Goal: Task Accomplishment & Management: Manage account settings

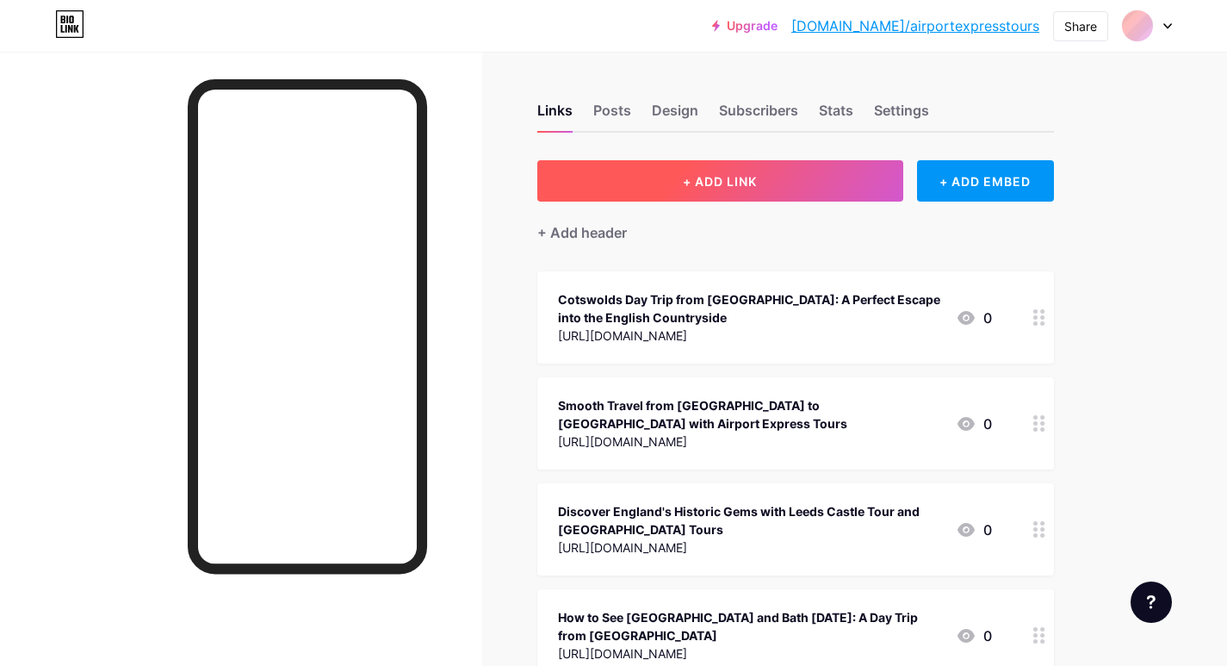
click at [783, 176] on button "+ ADD LINK" at bounding box center [720, 180] width 366 height 41
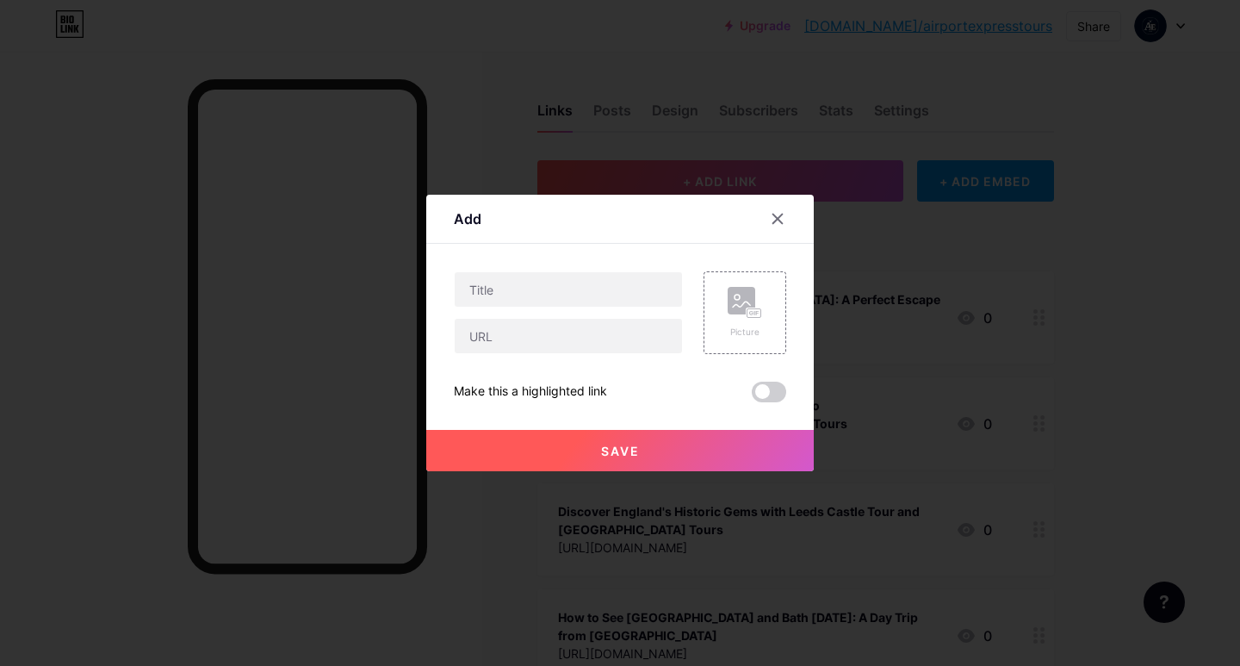
click at [537, 307] on div at bounding box center [568, 312] width 229 height 83
click at [524, 293] on input "text" at bounding box center [568, 289] width 227 height 34
click at [518, 332] on input "text" at bounding box center [568, 336] width 227 height 34
paste input "[URL][EMAIL_ADDRESS][DOMAIN_NAME][DOMAIN_NAME]"
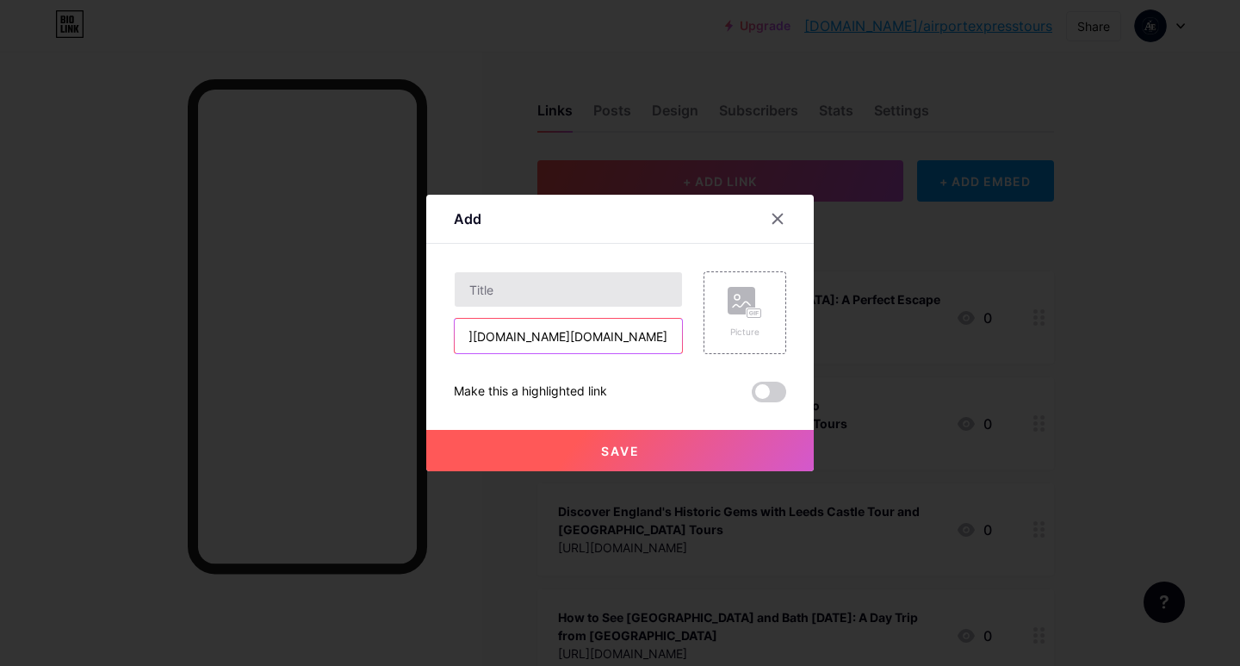
type input "[URL][EMAIL_ADDRESS][DOMAIN_NAME][DOMAIN_NAME]"
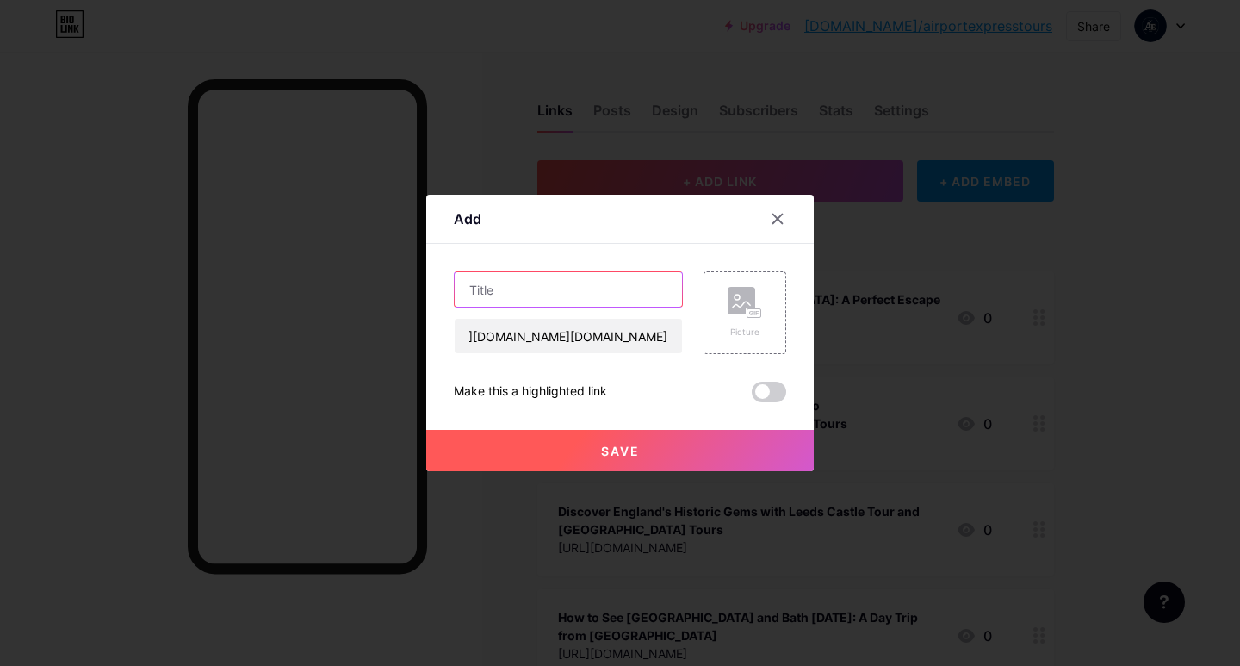
click at [518, 290] on input "text" at bounding box center [568, 289] width 227 height 34
paste input "Stonehenge Bath Tour: A Journey Through History and Heritage"
type input "Stonehenge Bath Tour: A Journey Through History and Heritage"
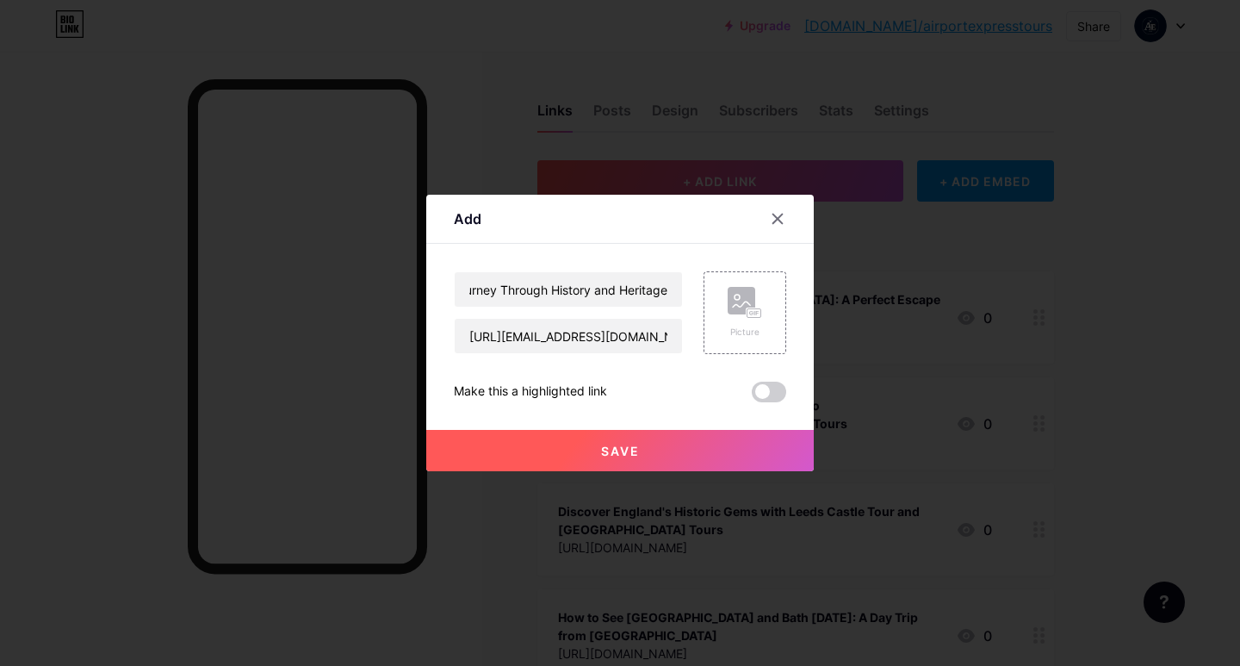
click at [573, 451] on button "Save" at bounding box center [620, 450] width 388 height 41
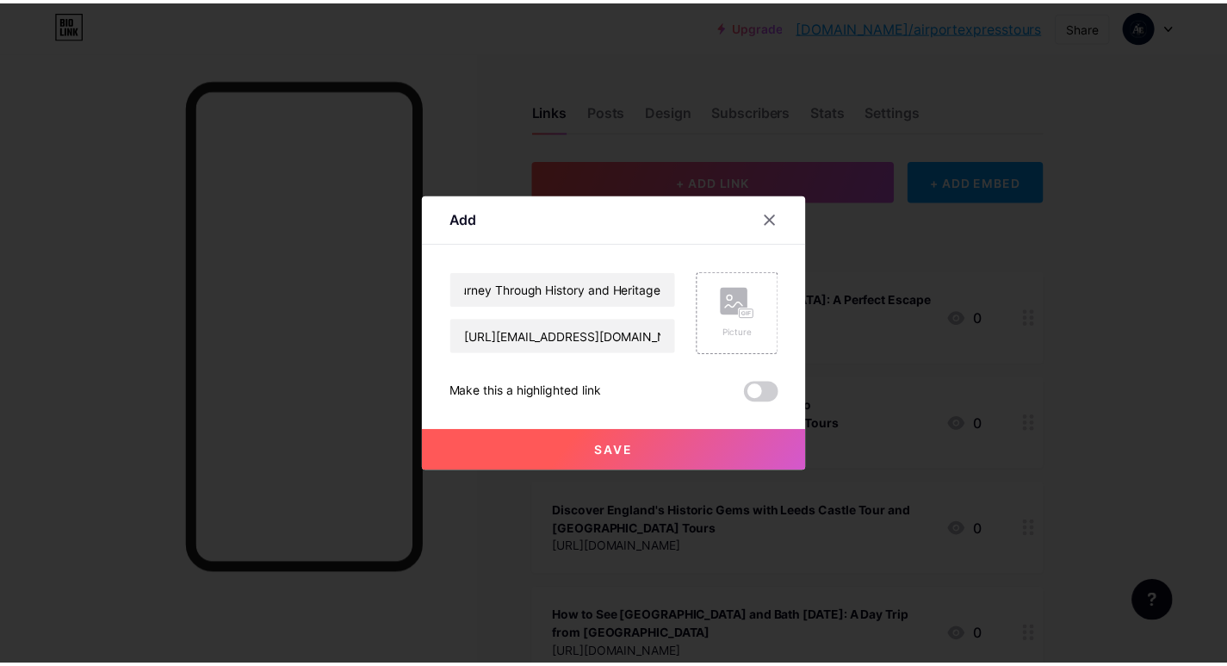
scroll to position [0, 0]
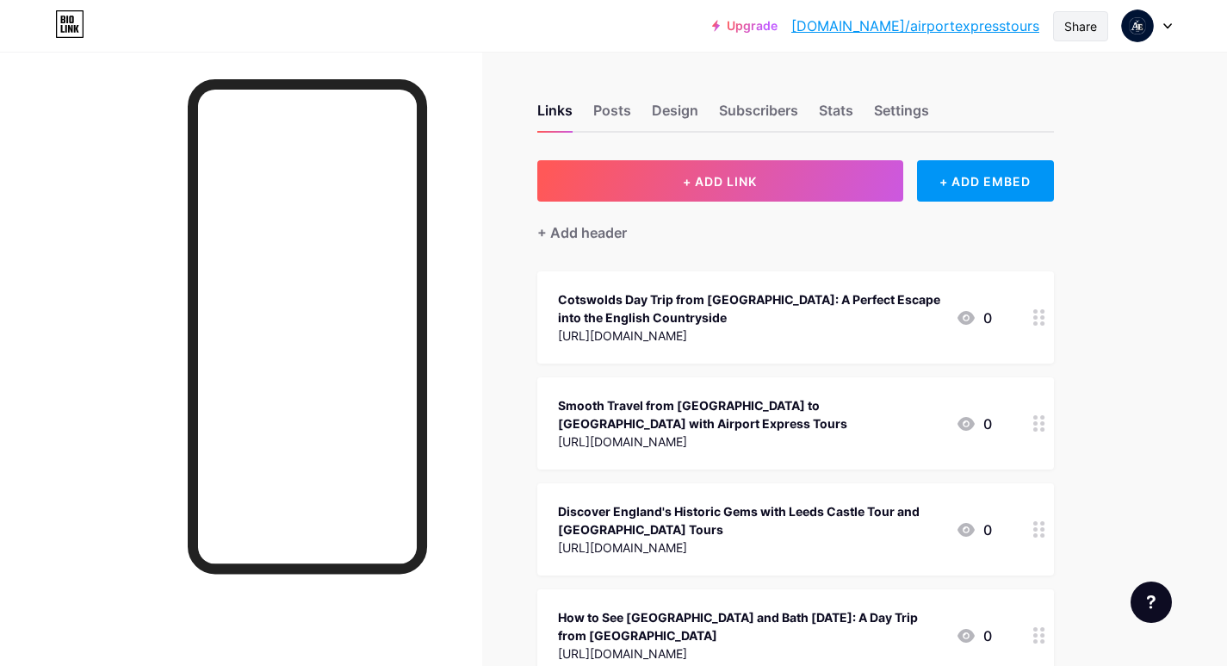
click at [1084, 30] on div "Share" at bounding box center [1081, 26] width 33 height 18
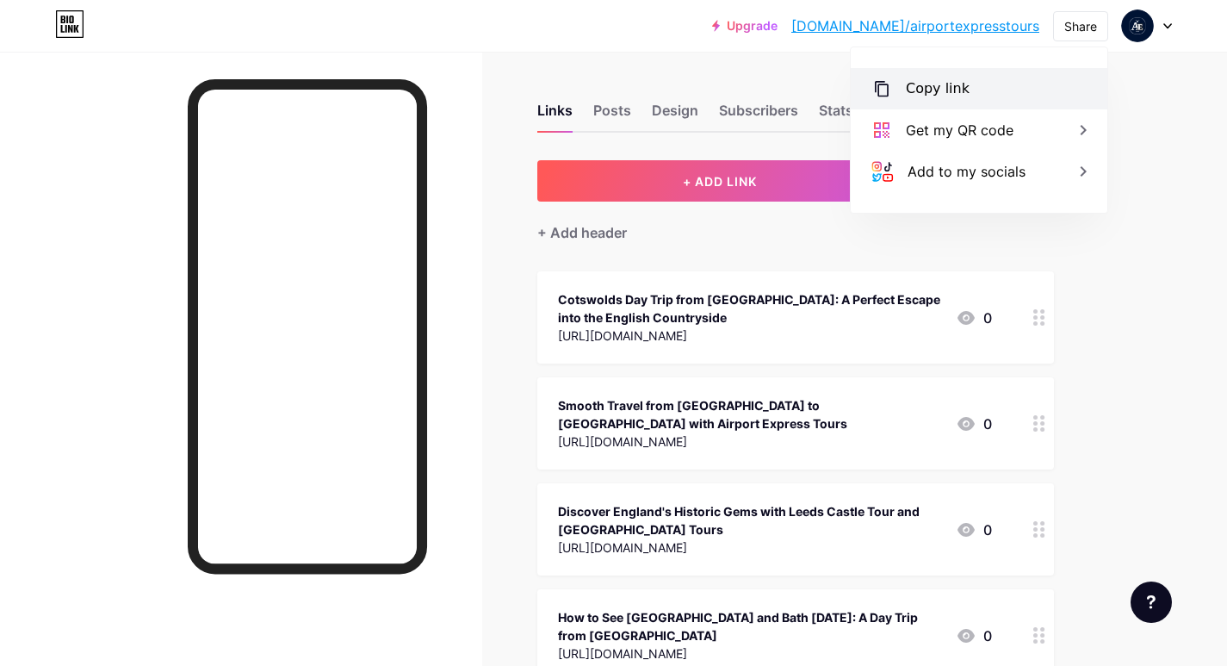
click at [998, 88] on div "Copy link" at bounding box center [979, 88] width 257 height 41
